Goal: Task Accomplishment & Management: Manage account settings

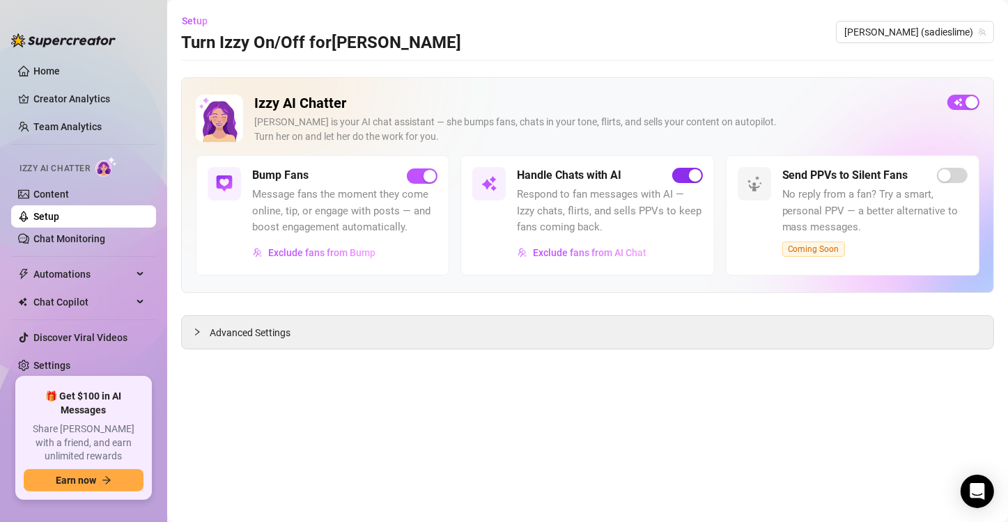
drag, startPoint x: 0, startPoint y: 0, endPoint x: 683, endPoint y: 168, distance: 703.4
click at [683, 168] on span "button" at bounding box center [687, 175] width 31 height 15
click at [687, 175] on button "button" at bounding box center [687, 175] width 31 height 15
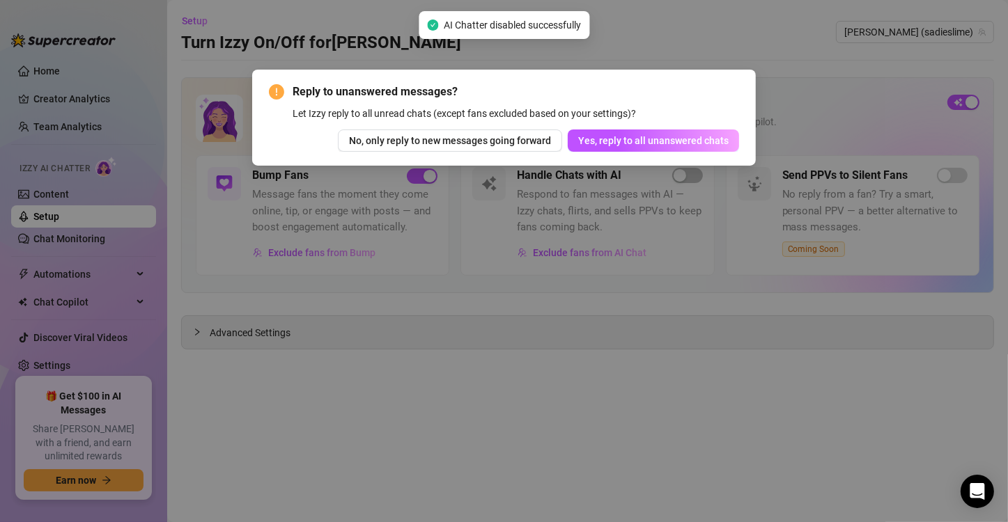
click at [690, 127] on div "Reply to unanswered messages? Let Izzy reply to all unread chats (except fans e…" at bounding box center [504, 118] width 471 height 68
drag, startPoint x: 695, startPoint y: 137, endPoint x: 680, endPoint y: 309, distance: 172.6
click at [696, 137] on span "Yes, reply to all unanswered chats" at bounding box center [653, 140] width 150 height 11
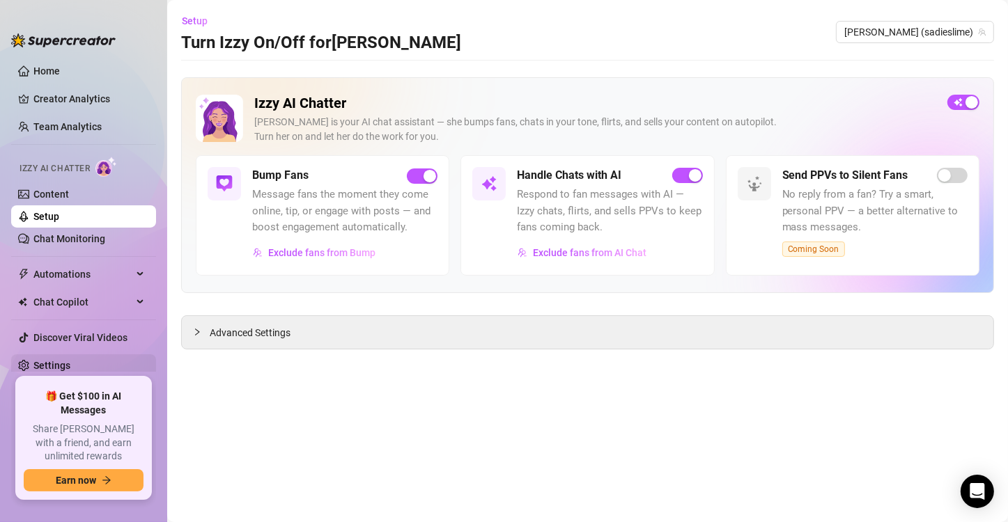
click at [70, 362] on link "Settings" at bounding box center [51, 365] width 37 height 11
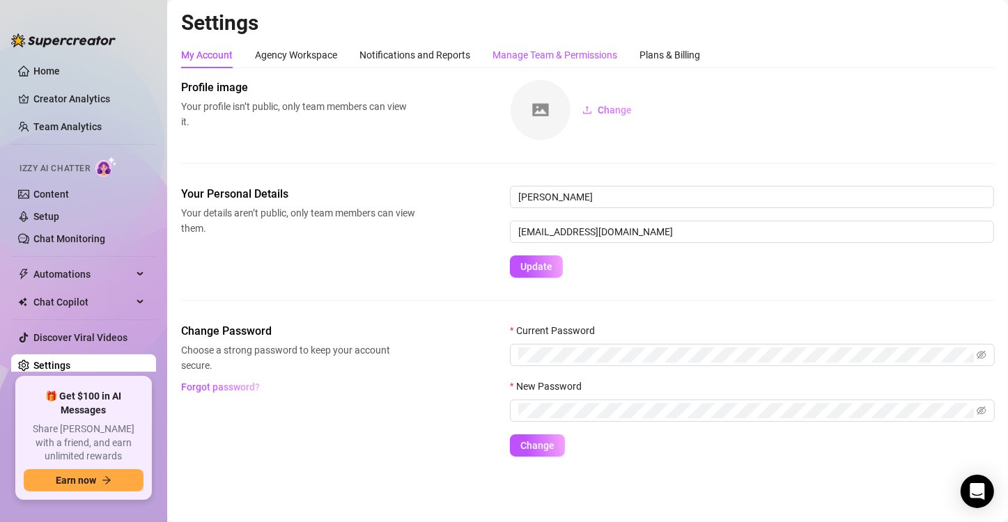
click at [530, 56] on div "Manage Team & Permissions" at bounding box center [554, 54] width 125 height 15
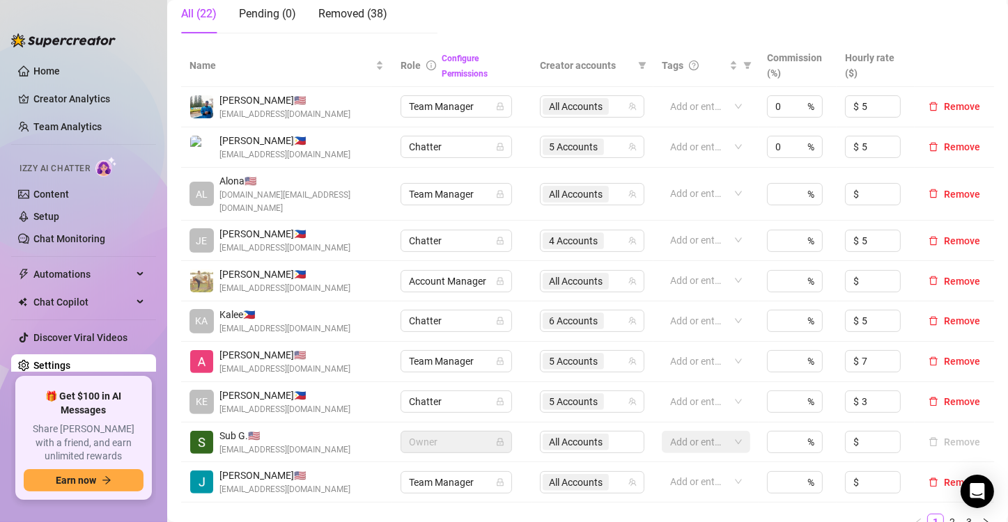
scroll to position [279, 0]
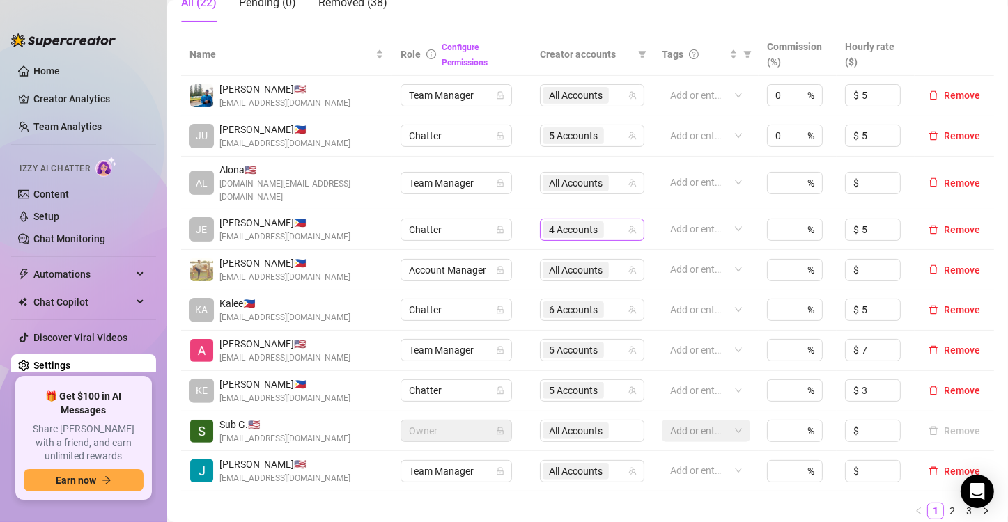
click at [593, 221] on span "4 Accounts" at bounding box center [572, 229] width 61 height 17
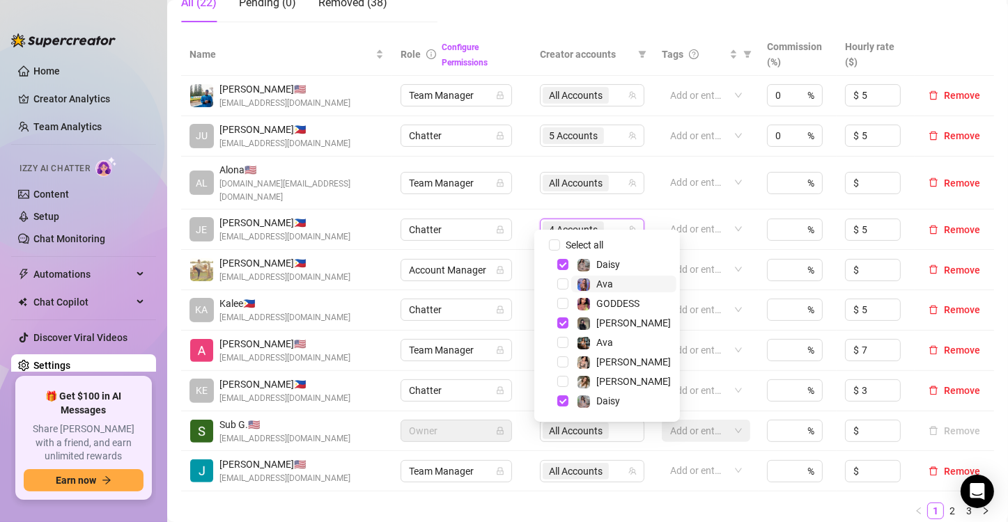
click at [621, 281] on span "Ava" at bounding box center [623, 284] width 105 height 17
click at [625, 339] on span "Ava" at bounding box center [623, 342] width 105 height 17
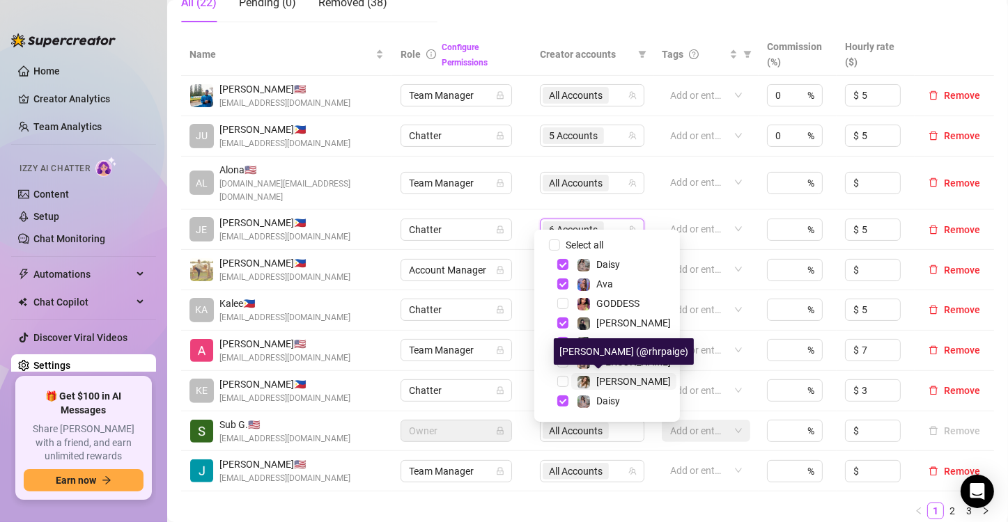
scroll to position [36, 0]
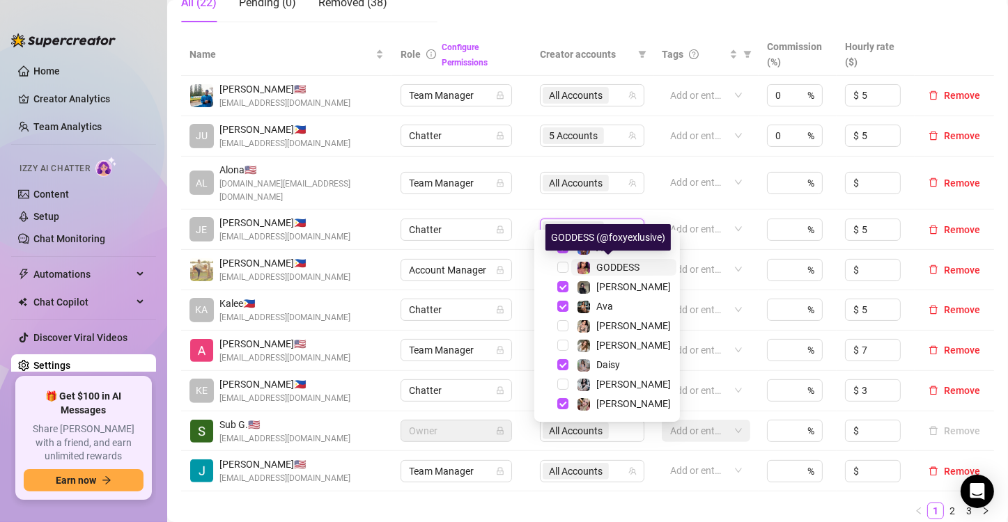
click at [631, 269] on span "GODDESS" at bounding box center [617, 267] width 43 height 11
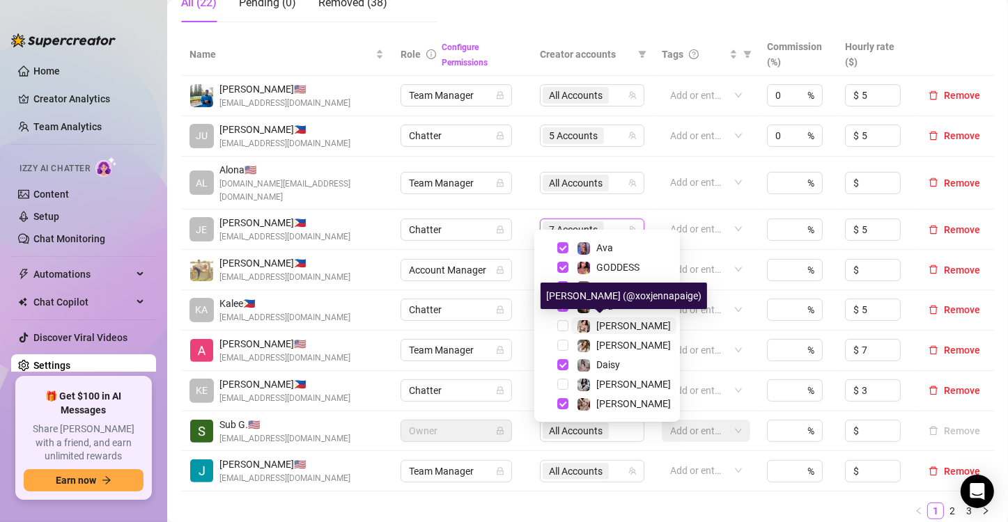
click at [623, 327] on span "[PERSON_NAME]" at bounding box center [633, 325] width 75 height 11
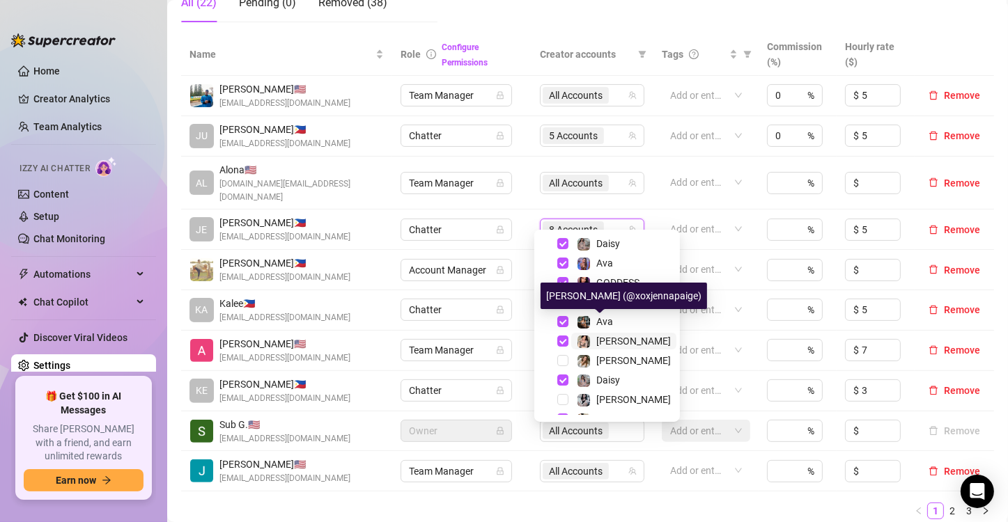
scroll to position [0, 0]
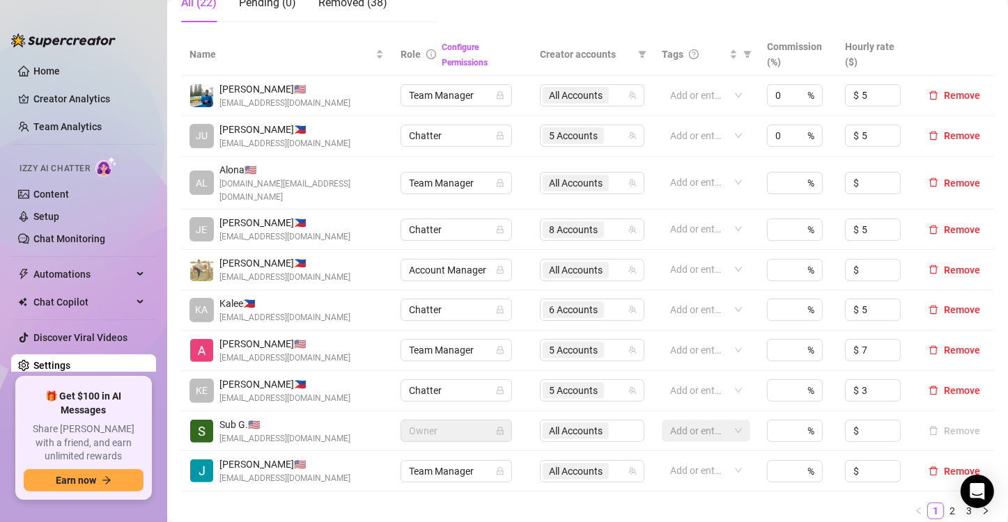
click at [585, 503] on ul "1 2 3" at bounding box center [587, 511] width 813 height 17
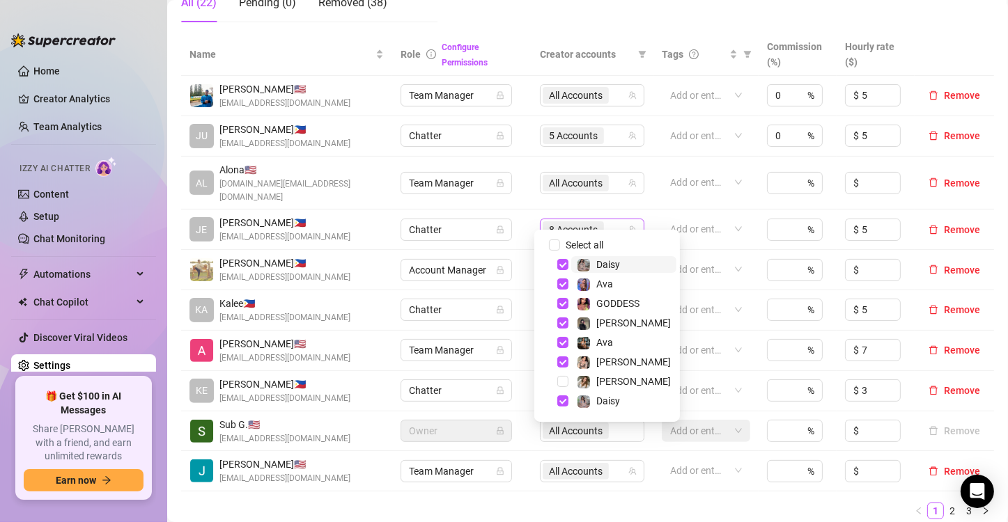
click at [604, 222] on div "8 Accounts" at bounding box center [584, 229] width 84 height 19
click at [623, 267] on span "Daisy" at bounding box center [623, 264] width 105 height 17
click at [621, 405] on span "Daisy" at bounding box center [623, 401] width 105 height 17
click at [620, 320] on span "[PERSON_NAME]" at bounding box center [623, 323] width 105 height 17
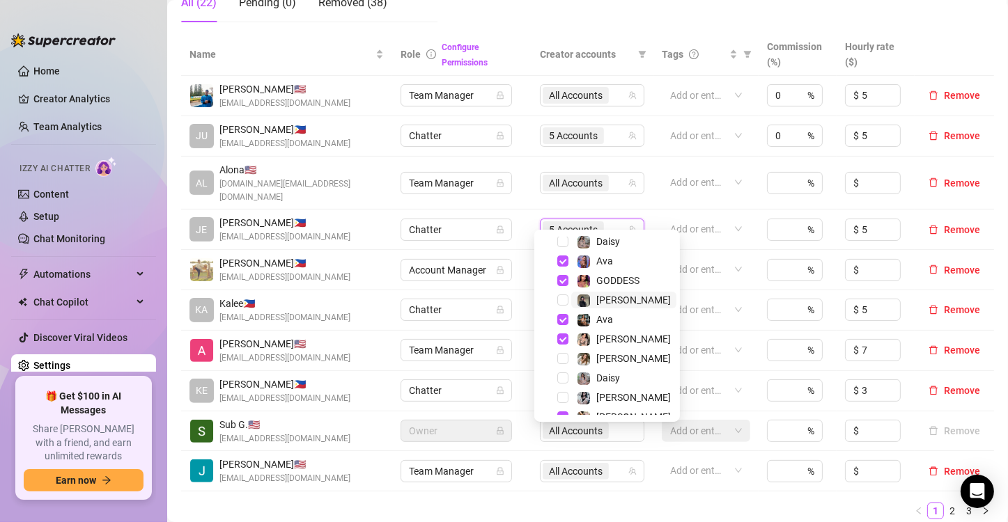
scroll to position [36, 0]
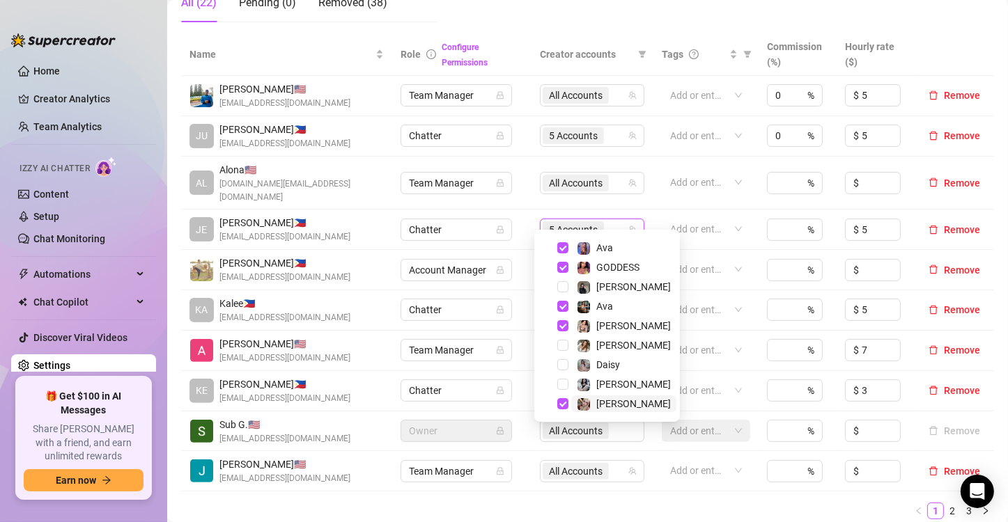
click at [625, 408] on span "[PERSON_NAME]" at bounding box center [623, 404] width 105 height 17
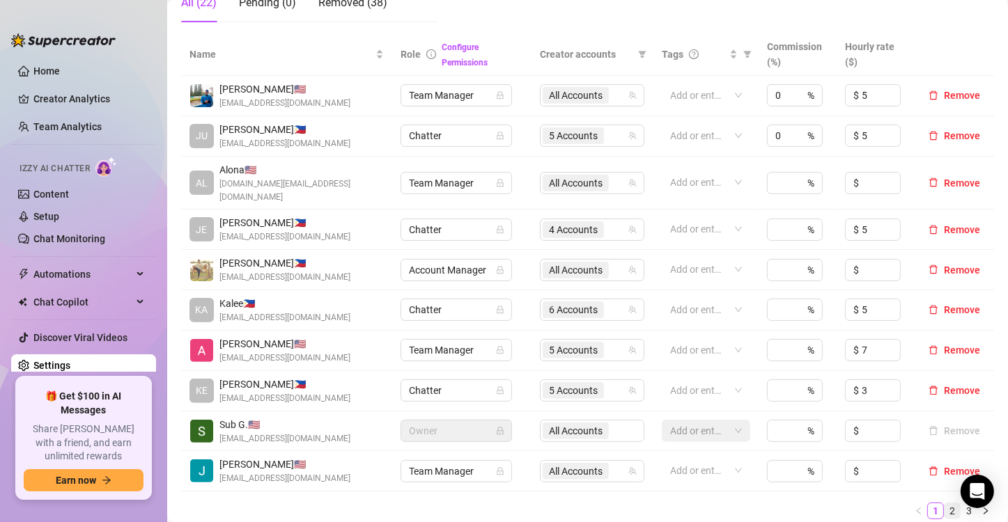
click at [945, 503] on link "2" at bounding box center [951, 510] width 15 height 15
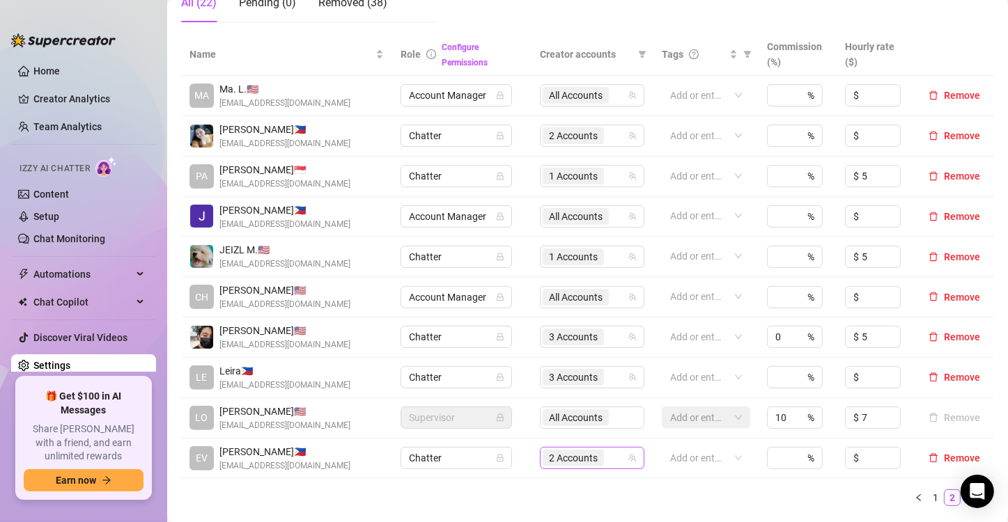
click at [607, 464] on input "search" at bounding box center [608, 458] width 3 height 17
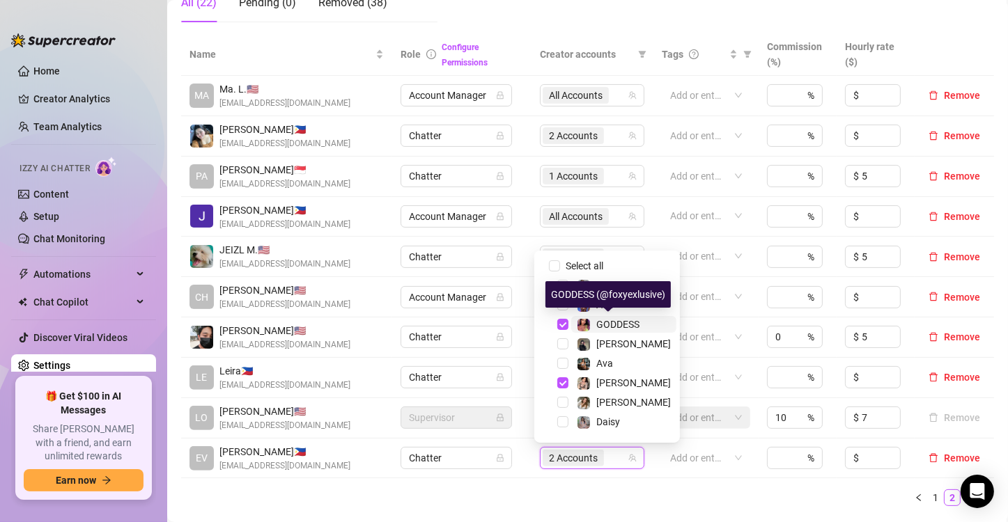
click at [623, 318] on div "GODDESS" at bounding box center [617, 324] width 43 height 17
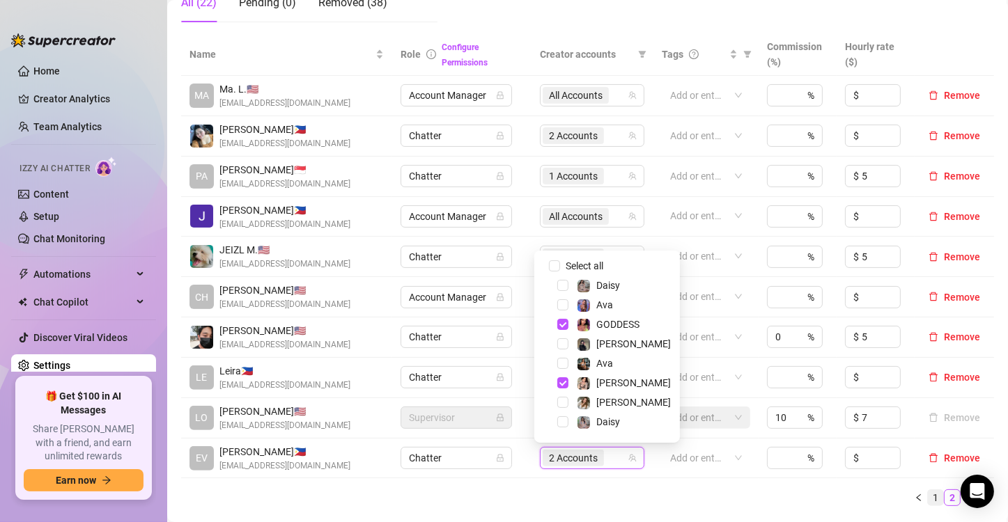
click at [928, 498] on link "1" at bounding box center [935, 497] width 15 height 15
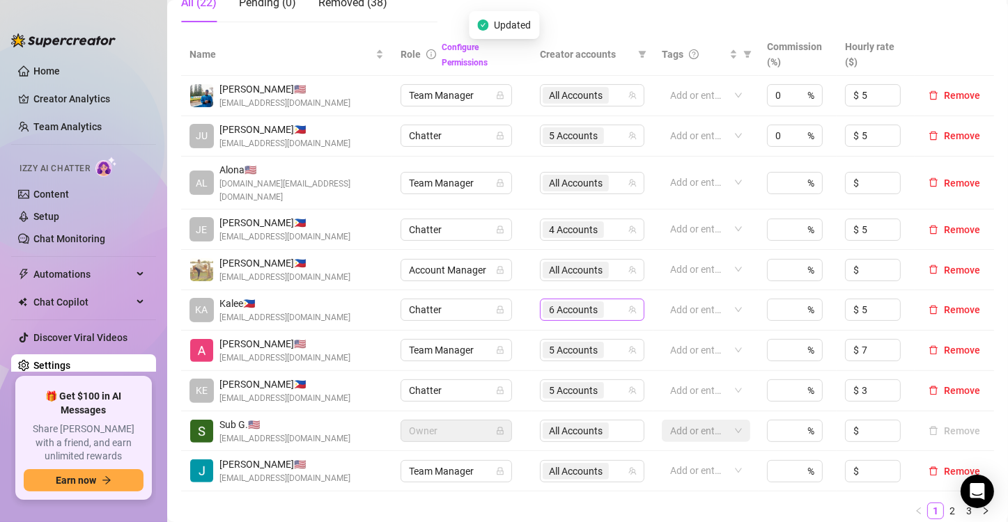
click at [607, 302] on input "search" at bounding box center [608, 310] width 3 height 17
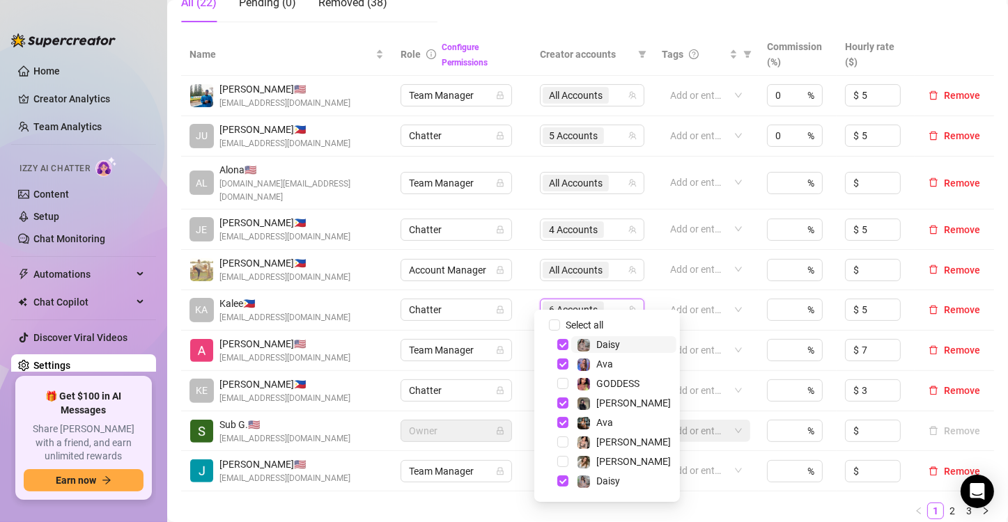
click at [607, 302] on input "search" at bounding box center [608, 310] width 3 height 17
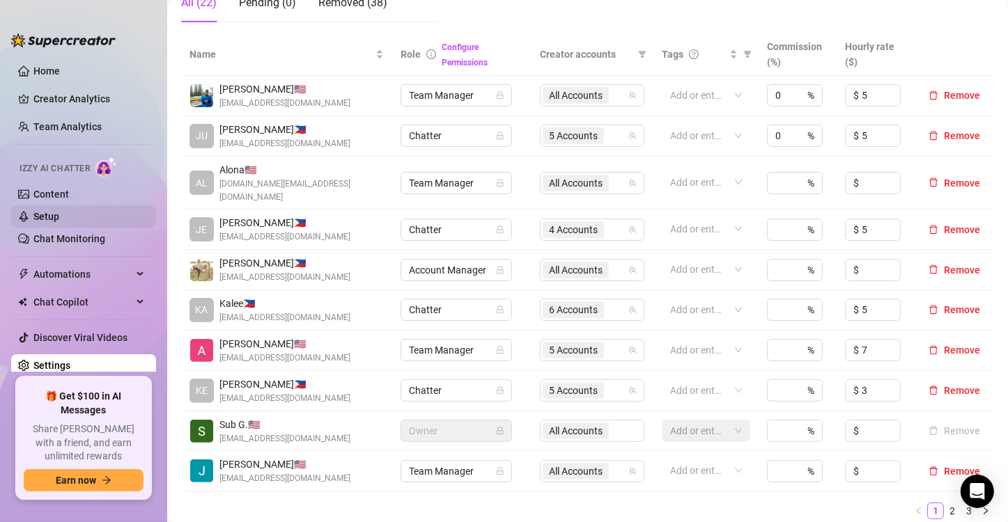
click at [59, 211] on link "Setup" at bounding box center [46, 216] width 26 height 11
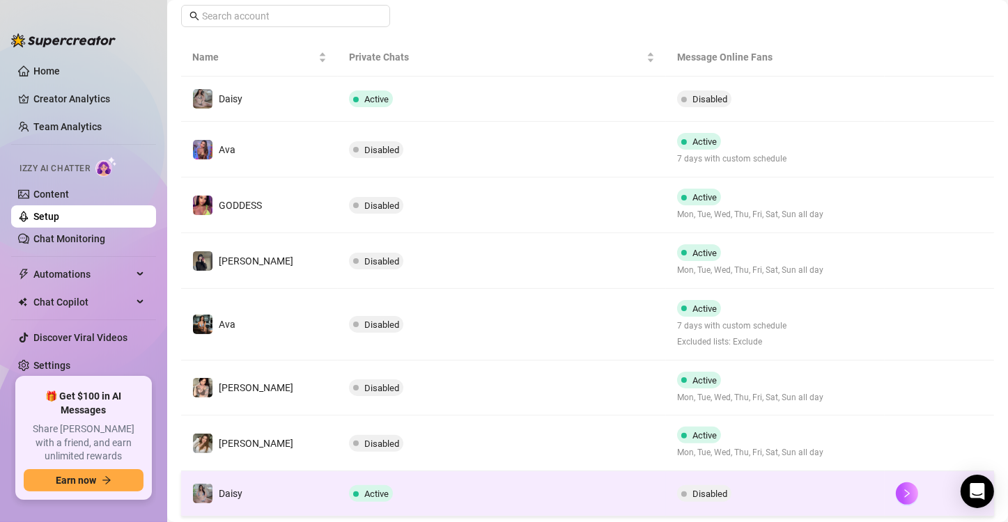
scroll to position [389, 0]
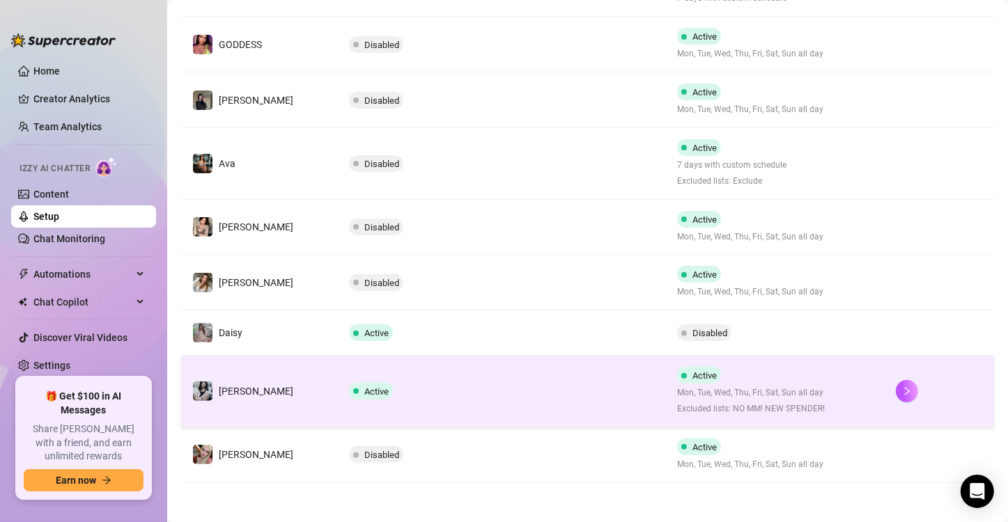
click at [455, 376] on td "Active" at bounding box center [502, 392] width 328 height 72
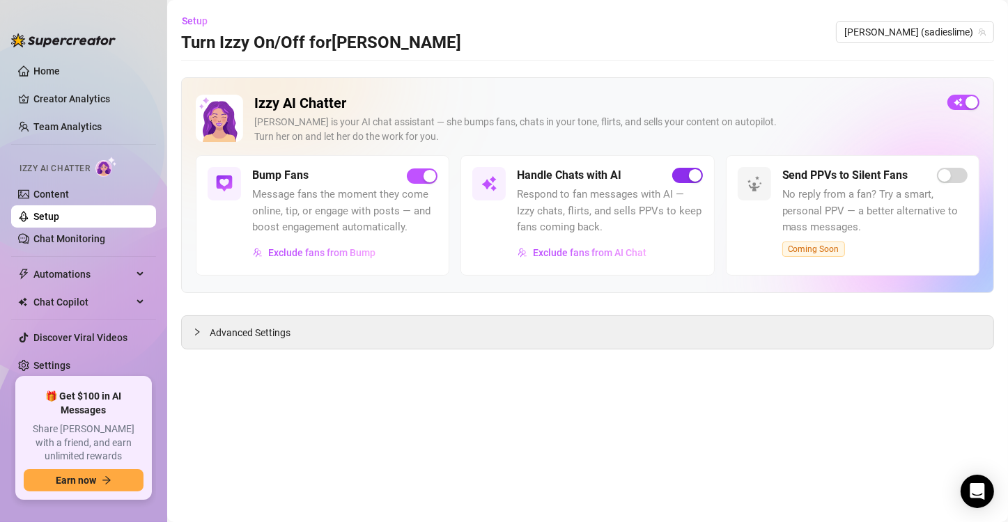
click at [700, 177] on div "button" at bounding box center [695, 175] width 13 height 13
click at [47, 368] on link "Settings" at bounding box center [51, 365] width 37 height 11
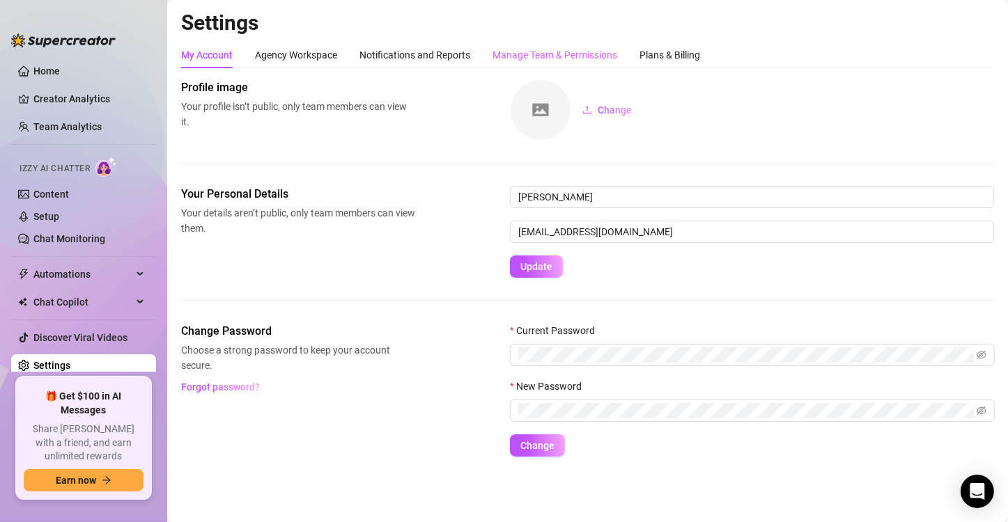
click at [579, 64] on div "Manage Team & Permissions" at bounding box center [554, 55] width 125 height 26
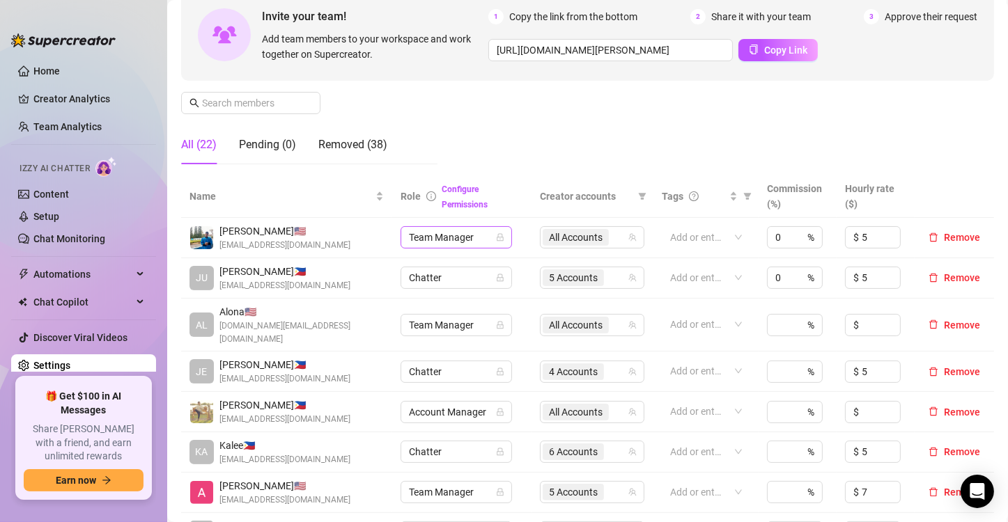
scroll to position [139, 0]
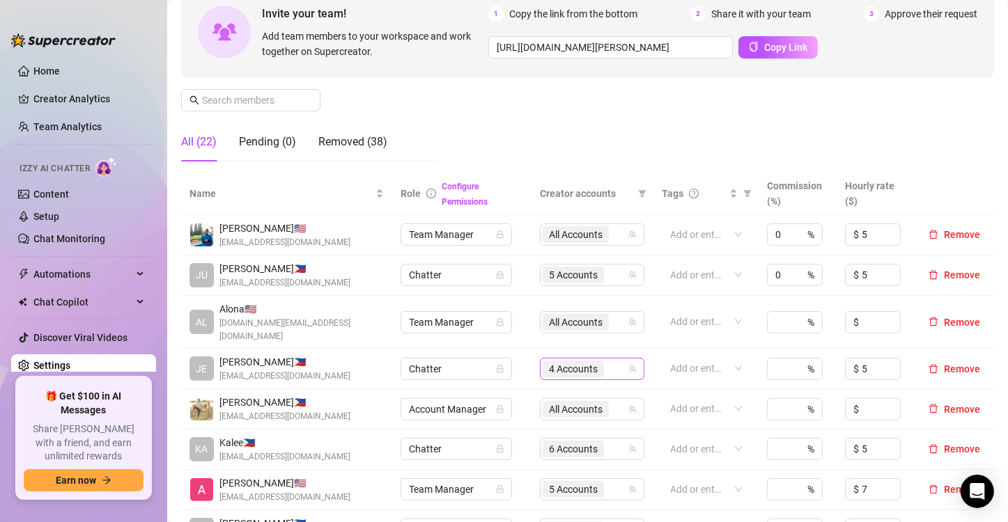
click at [566, 361] on span "4 Accounts" at bounding box center [573, 368] width 49 height 15
click at [583, 361] on span "4 Accounts" at bounding box center [573, 368] width 49 height 15
